Goal: Task Accomplishment & Management: Use online tool/utility

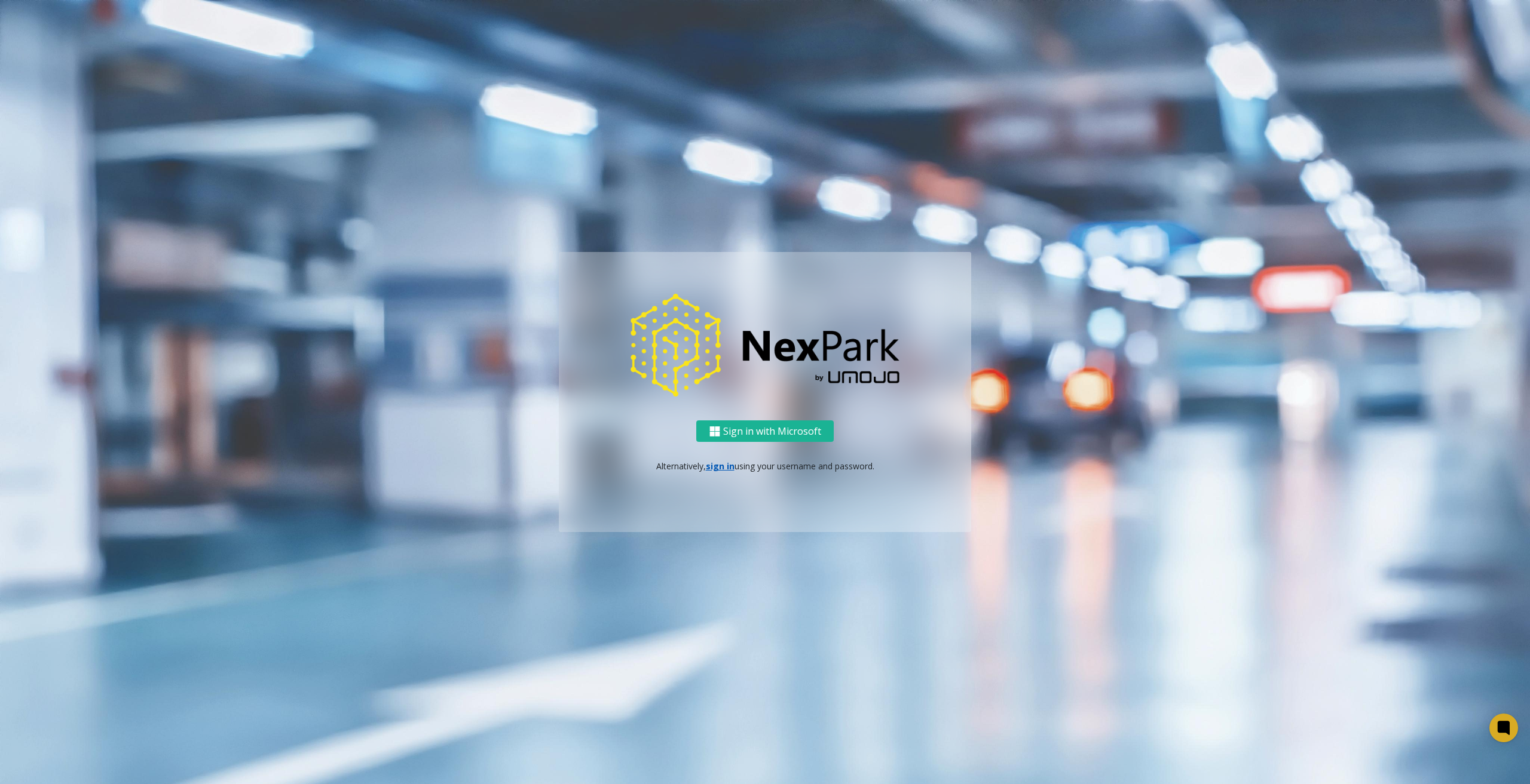
click at [724, 463] on link "sign in" at bounding box center [720, 466] width 29 height 11
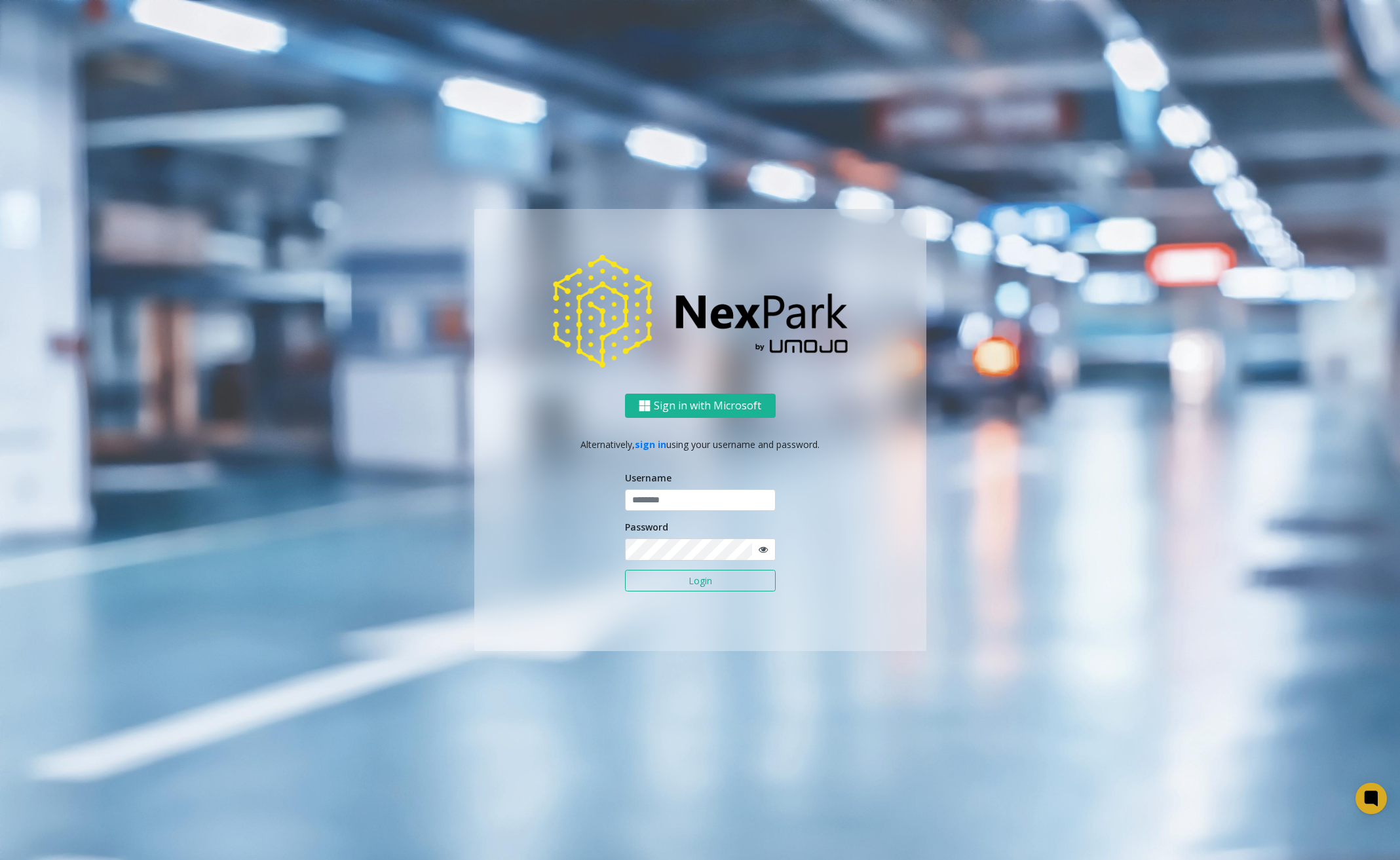
click at [748, 512] on form "Username Password Login" at bounding box center [700, 539] width 151 height 135
click at [752, 503] on input "text" at bounding box center [700, 500] width 151 height 22
type input "********"
click at [1039, 647] on div "Sign in with Microsoft Alternatively, sign in using your username and password.…" at bounding box center [700, 430] width 747 height 442
click at [646, 580] on button "Login" at bounding box center [700, 581] width 151 height 22
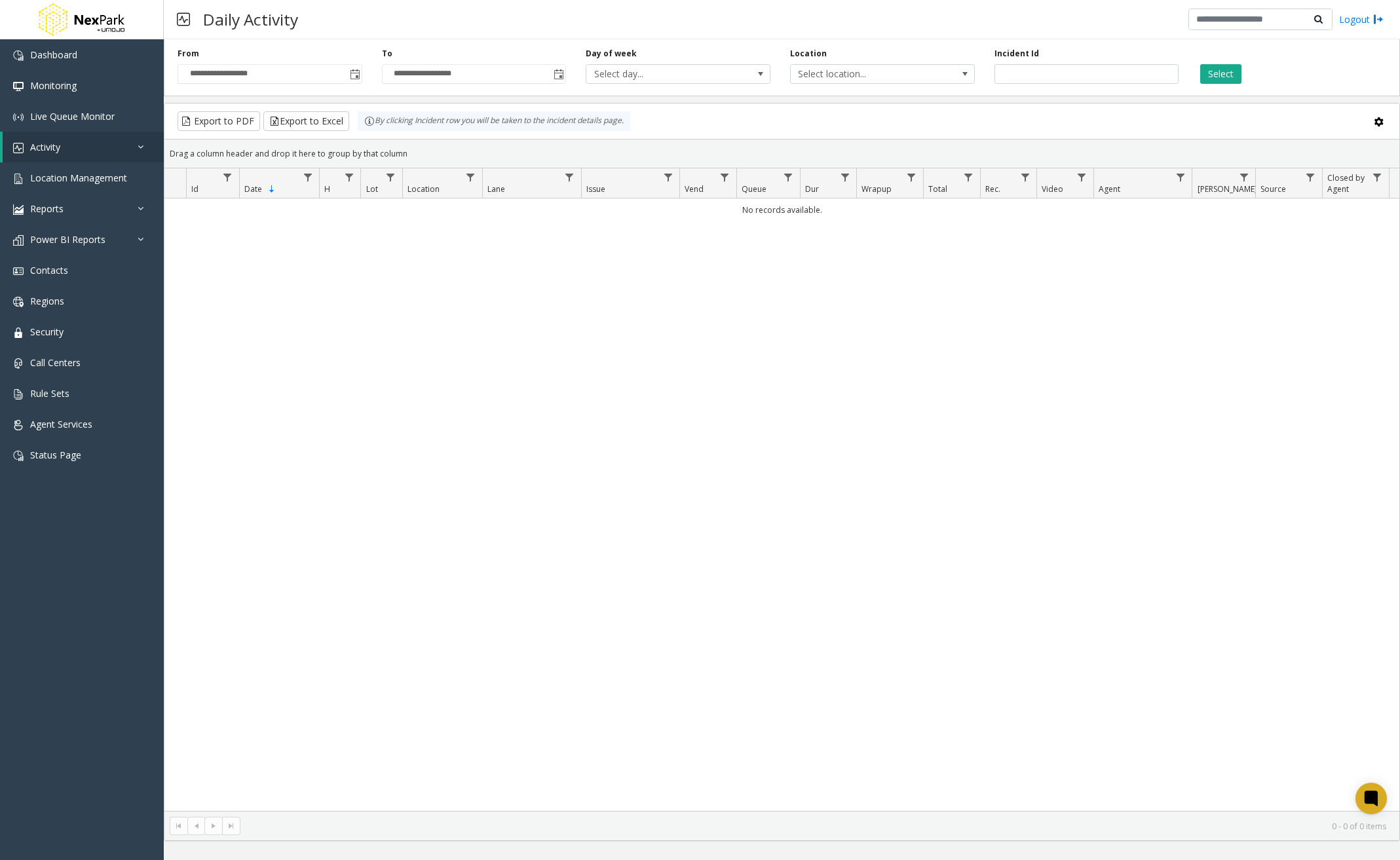
click at [1065, 401] on div "No records available." at bounding box center [781, 505] width 1235 height 613
click at [1219, 73] on button "Select" at bounding box center [1220, 74] width 42 height 20
